Goal: Task Accomplishment & Management: Use online tool/utility

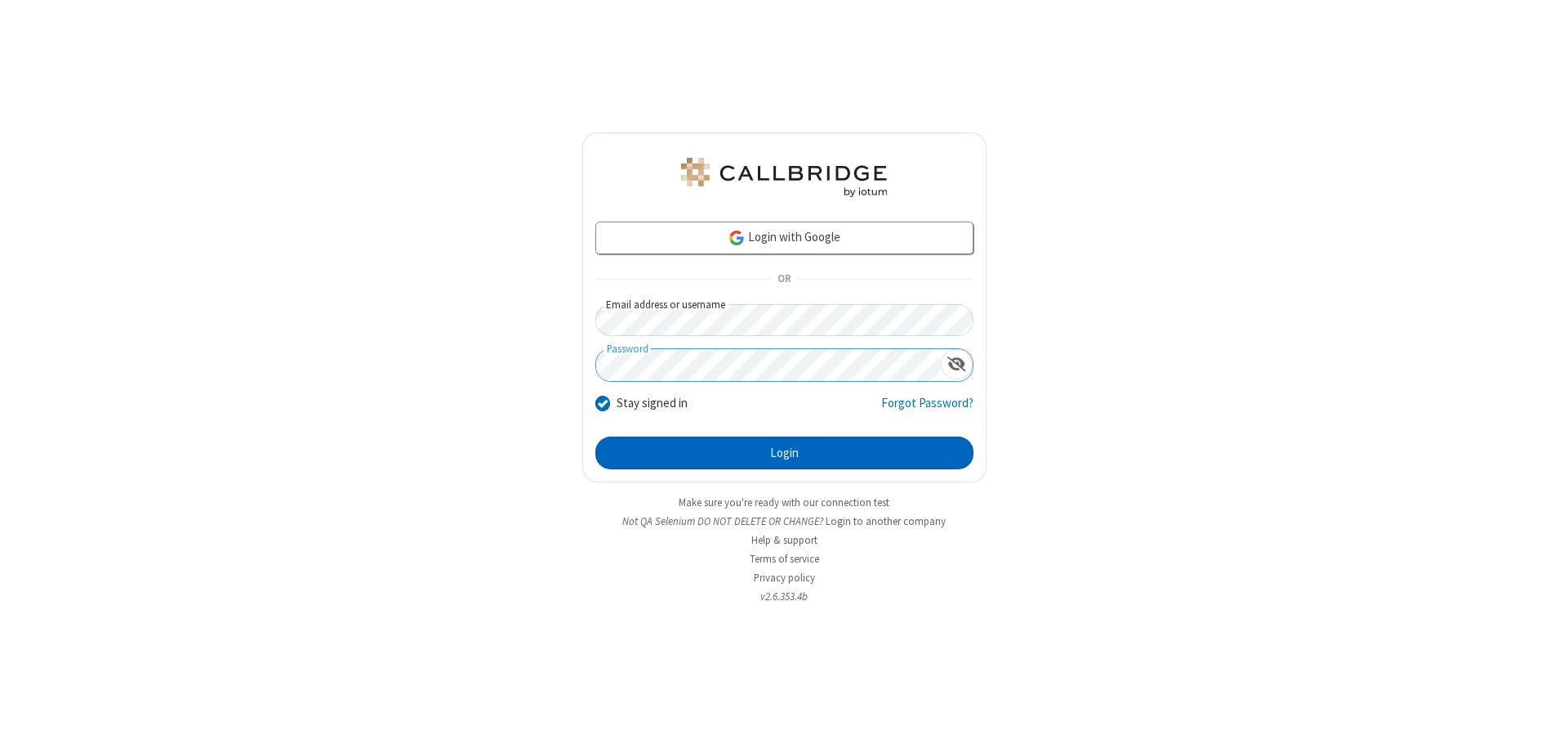
click at [784, 453] on button "Login" at bounding box center [785, 453] width 378 height 33
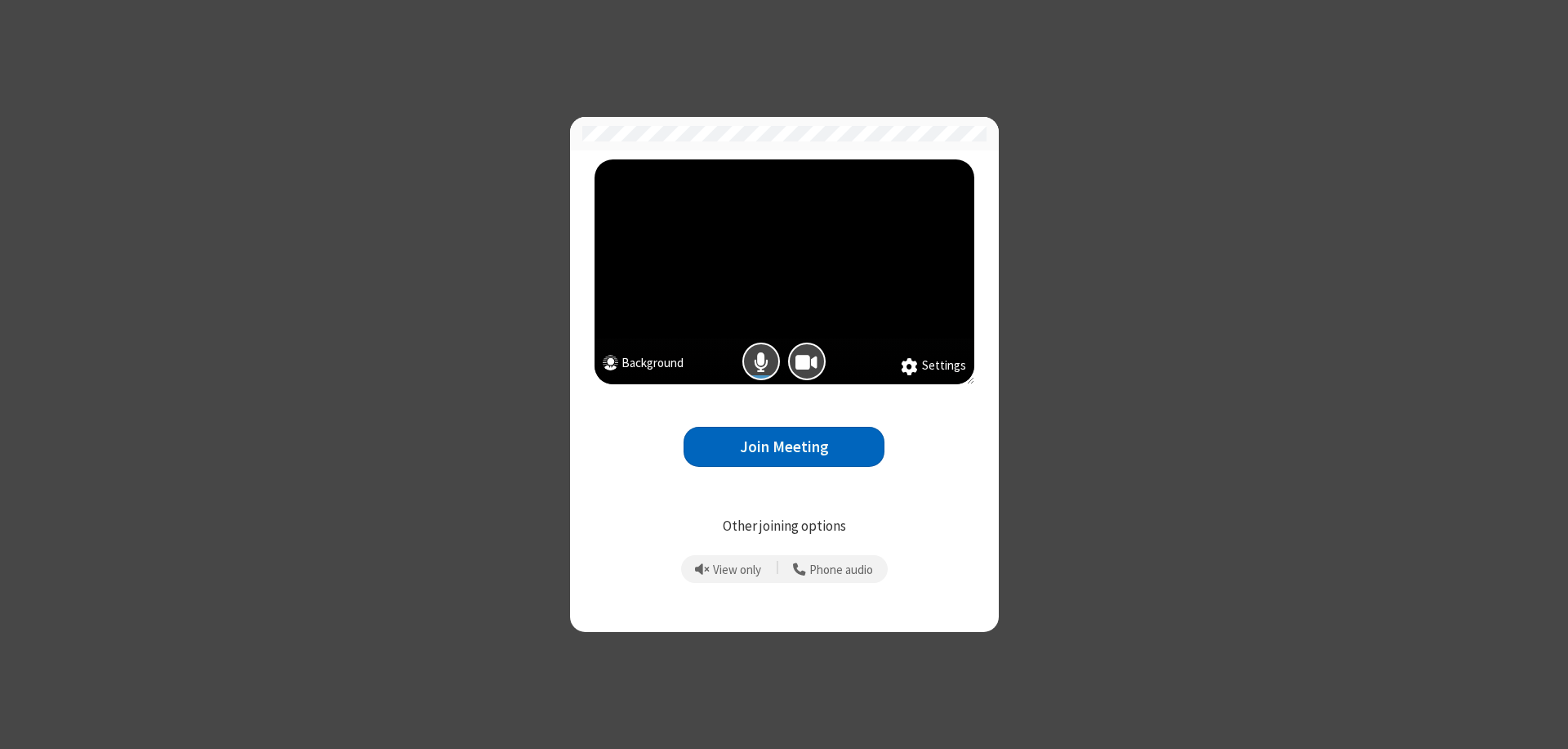
click at [784, 446] on button "Join Meeting" at bounding box center [784, 446] width 201 height 40
